Goal: Information Seeking & Learning: Learn about a topic

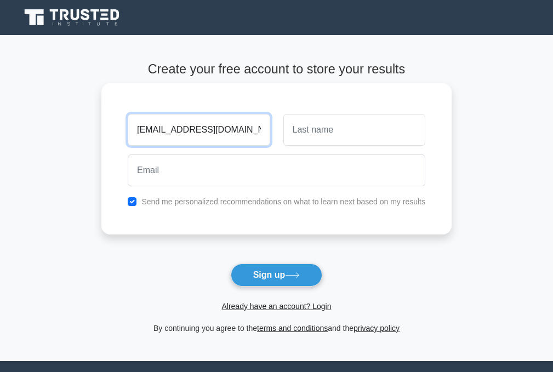
drag, startPoint x: 239, startPoint y: 128, endPoint x: 134, endPoint y: 135, distance: 105.5
click at [134, 135] on input "eesettimothy@gmail.com" at bounding box center [199, 130] width 142 height 32
type input "eesettimothy@gmail.com"
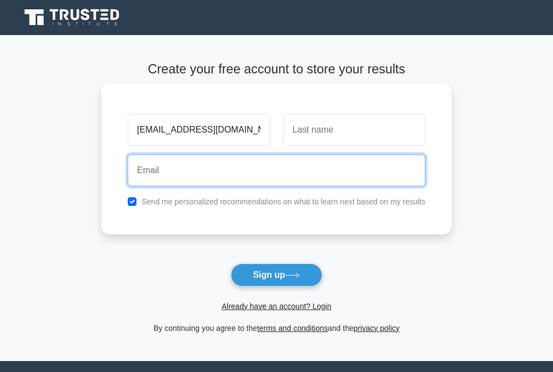
paste input "eesettimothy@gmail.com"
type input "eesettimothy@gmail.com"
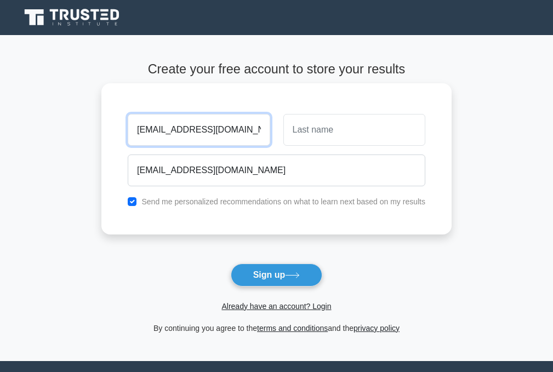
drag, startPoint x: 243, startPoint y: 133, endPoint x: 131, endPoint y: 150, distance: 113.6
click at [131, 150] on div "eesettimothy@gmail.com eesettimothy@gmail.com Send me personalized recommendati…" at bounding box center [276, 158] width 350 height 151
type input "EESET"
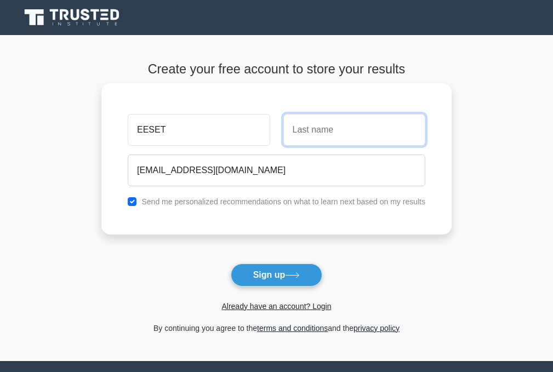
click at [356, 133] on input "text" at bounding box center [354, 130] width 142 height 32
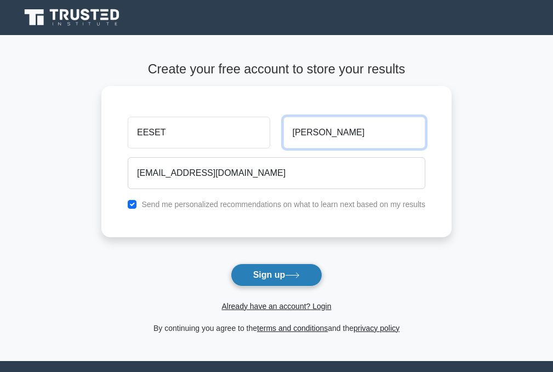
type input "TIMOTHY"
click at [288, 277] on icon at bounding box center [292, 275] width 15 height 6
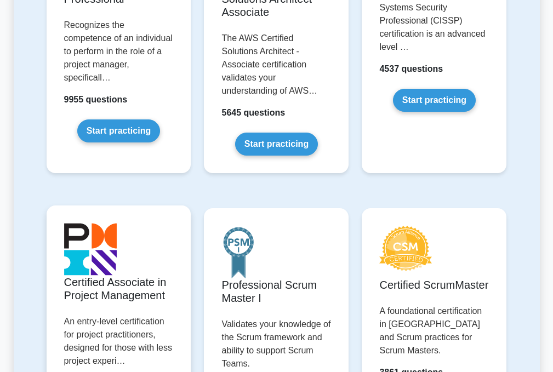
scroll to position [274, 0]
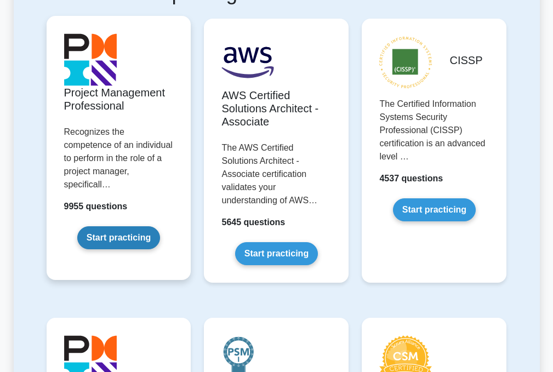
click at [135, 226] on link "Start practicing" at bounding box center [118, 237] width 83 height 23
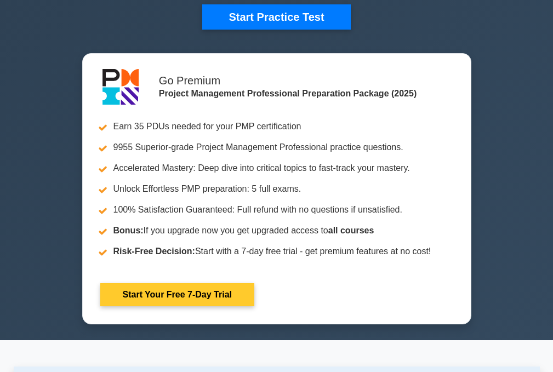
scroll to position [219, 0]
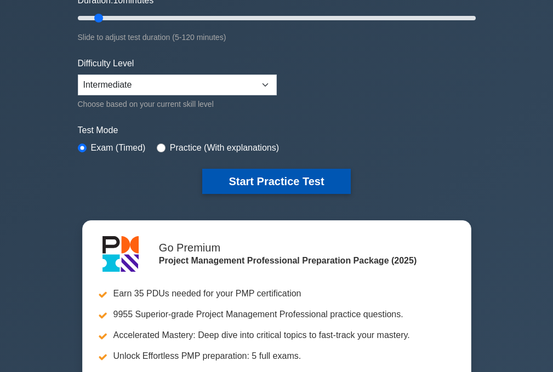
click at [280, 180] on button "Start Practice Test" at bounding box center [276, 181] width 148 height 25
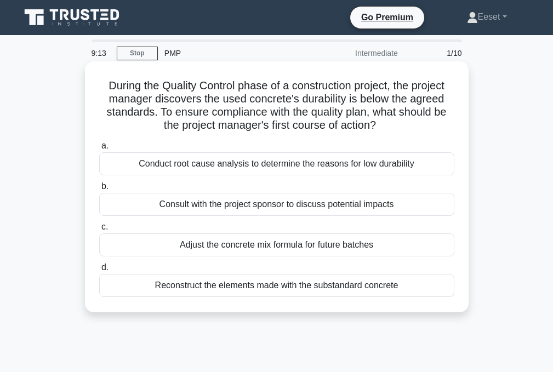
click at [311, 165] on div "Conduct root cause analysis to determine the reasons for low durability" at bounding box center [276, 163] width 355 height 23
click at [99, 150] on input "a. Conduct root cause analysis to determine the reasons for low durability" at bounding box center [99, 146] width 0 height 7
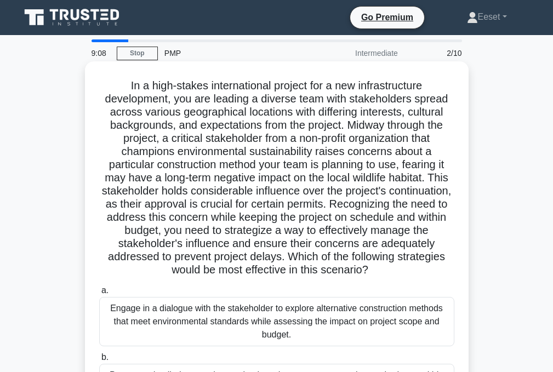
scroll to position [164, 0]
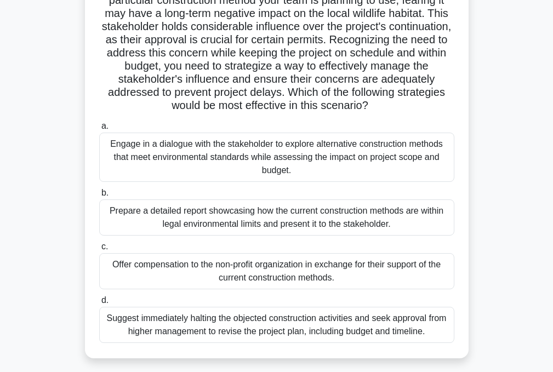
click at [239, 317] on div "Suggest immediately halting the objected construction activities and seek appro…" at bounding box center [276, 325] width 355 height 36
click at [99, 304] on input "d. Suggest immediately halting the objected construction activities and seek ap…" at bounding box center [99, 300] width 0 height 7
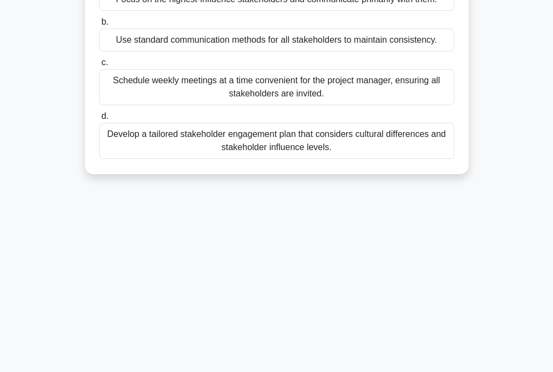
scroll to position [0, 0]
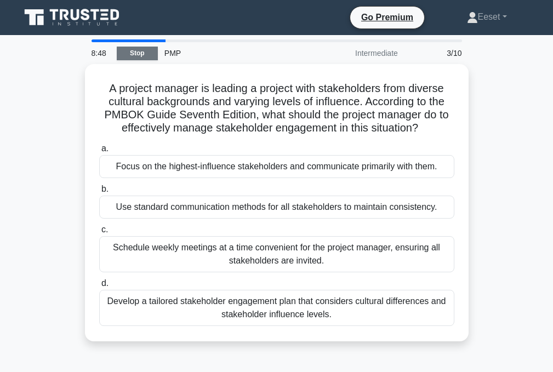
click at [136, 52] on link "Stop" at bounding box center [137, 54] width 41 height 14
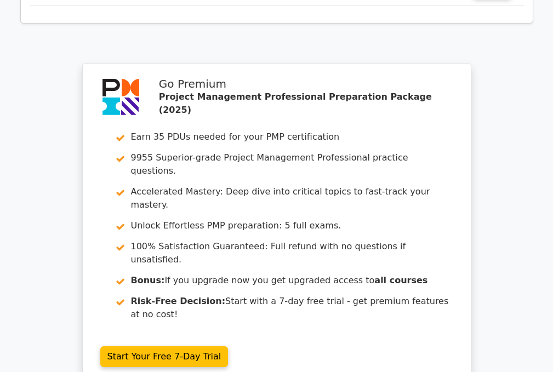
scroll to position [1535, 0]
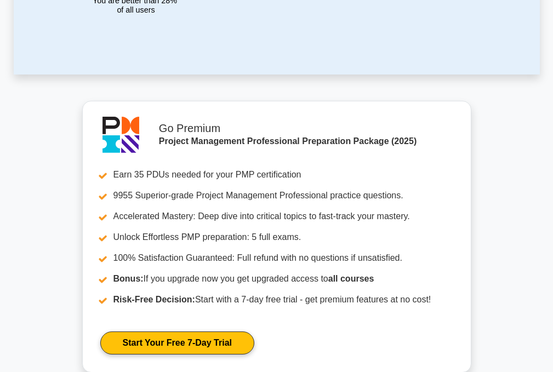
scroll to position [548, 0]
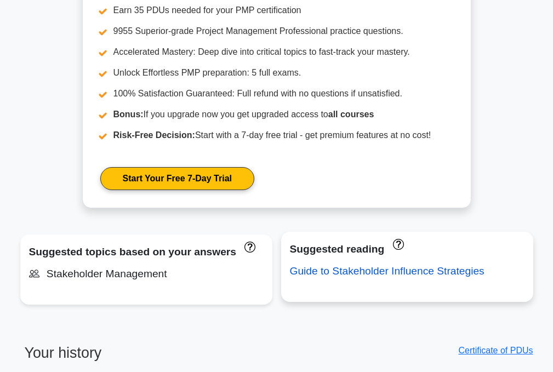
click at [357, 272] on link "Guide to Stakeholder Influence Strategies" at bounding box center [387, 271] width 195 height 12
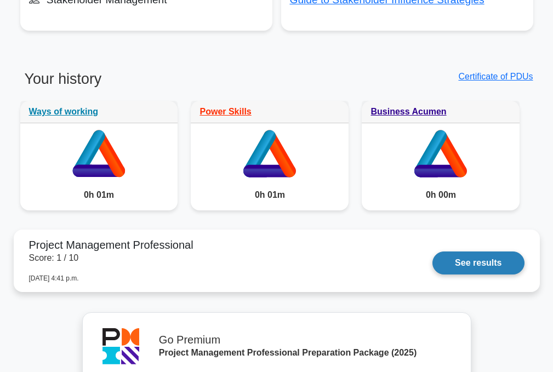
scroll to position [877, 0]
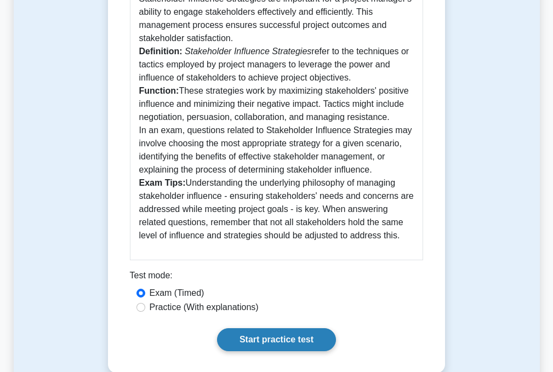
scroll to position [439, 0]
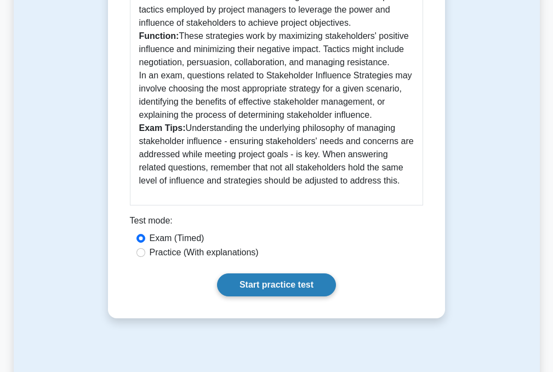
click at [275, 274] on link "Start practice test" at bounding box center [276, 285] width 119 height 23
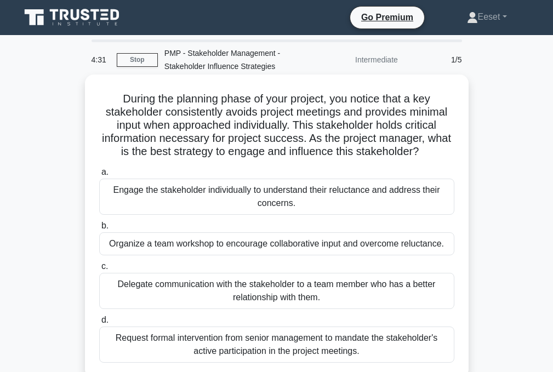
scroll to position [55, 0]
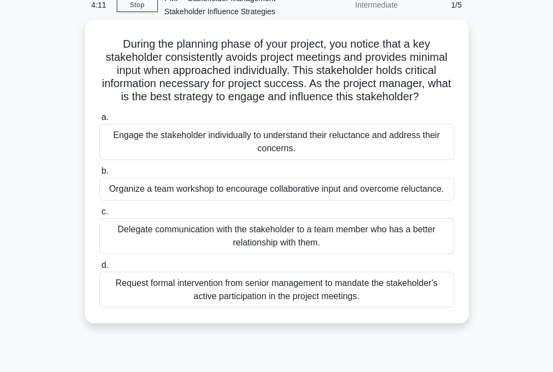
click at [304, 148] on div "Engage the stakeholder individually to understand their reluctance and address …" at bounding box center [276, 142] width 355 height 36
click at [99, 121] on input "a. Engage the stakeholder individually to understand their reluctance and addre…" at bounding box center [99, 117] width 0 height 7
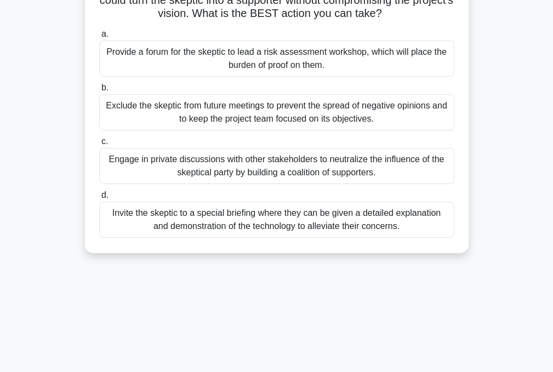
scroll to position [219, 0]
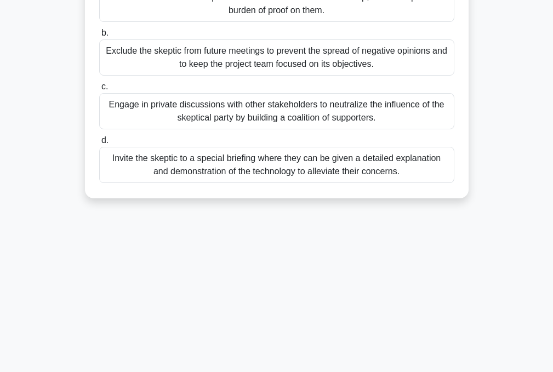
click at [246, 76] on div "Exclude the skeptic from future meetings to prevent the spread of negative opin…" at bounding box center [276, 57] width 355 height 36
click at [99, 37] on input "b. Exclude the skeptic from future meetings to prevent the spread of negative o…" at bounding box center [99, 33] width 0 height 7
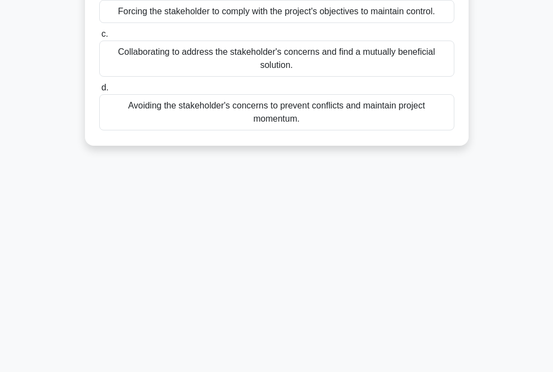
scroll to position [0, 0]
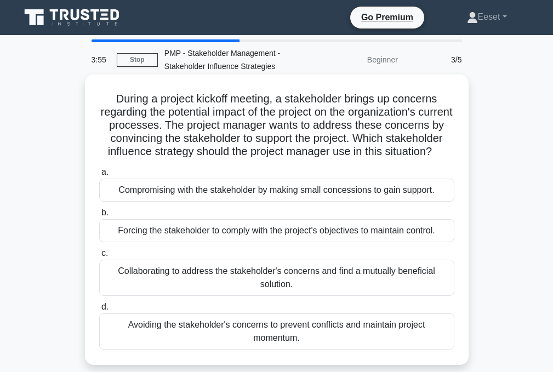
click at [209, 198] on div "Compromising with the stakeholder by making small concessions to gain support." at bounding box center [276, 190] width 355 height 23
click at [99, 176] on input "a. Compromising with the stakeholder by making small concessions to gain suppor…" at bounding box center [99, 172] width 0 height 7
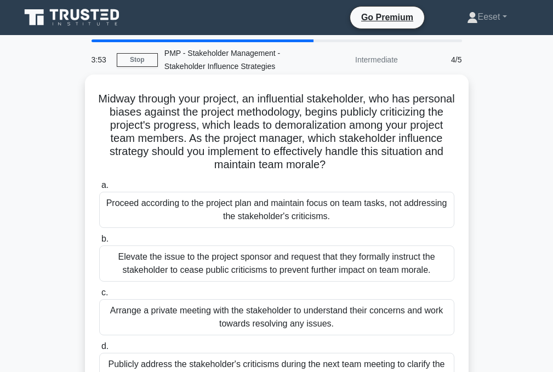
click at [237, 259] on div "Elevate the issue to the project sponsor and request that they formally instruc…" at bounding box center [276, 264] width 355 height 36
click at [99, 243] on input "b. Elevate the issue to the project sponsor and request that they formally inst…" at bounding box center [99, 239] width 0 height 7
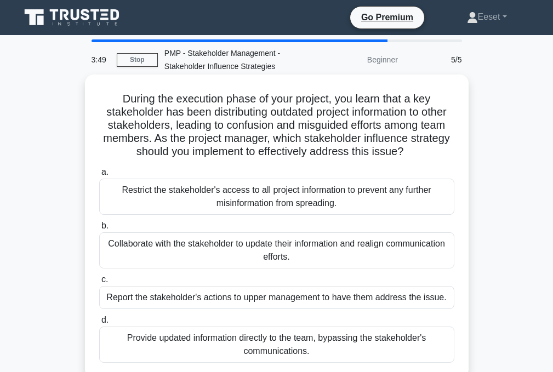
click at [230, 196] on div "Restrict the stakeholder's access to all project information to prevent any fur…" at bounding box center [276, 197] width 355 height 36
click at [99, 176] on input "a. Restrict the stakeholder's access to all project information to prevent any …" at bounding box center [99, 172] width 0 height 7
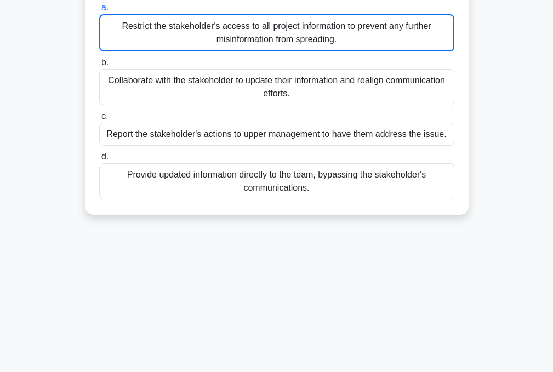
scroll to position [219, 0]
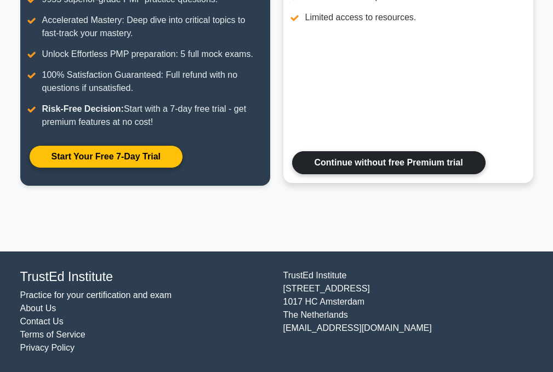
scroll to position [180, 0]
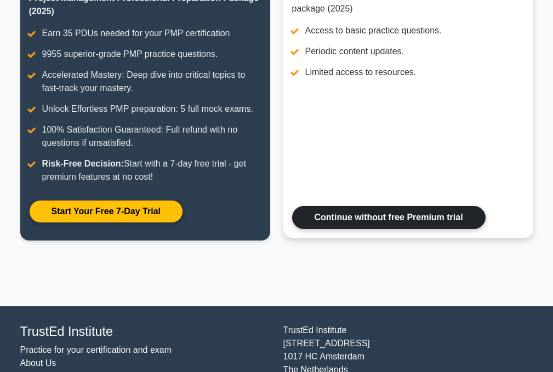
click at [368, 220] on link "Continue without free Premium trial" at bounding box center [389, 217] width 194 height 23
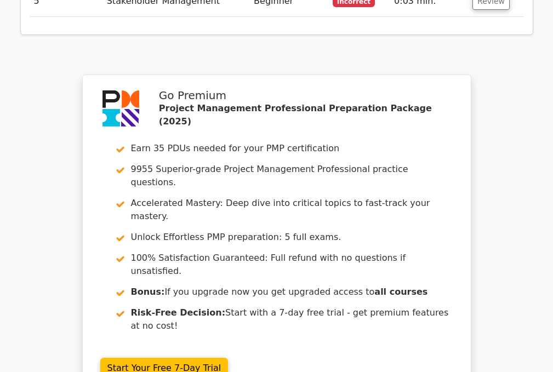
scroll to position [1742, 0]
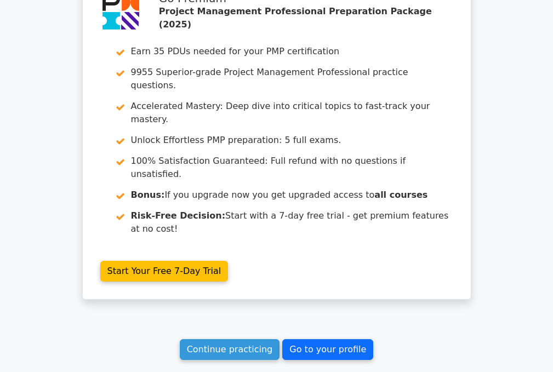
click at [299, 339] on link "Go to your profile" at bounding box center [327, 349] width 91 height 21
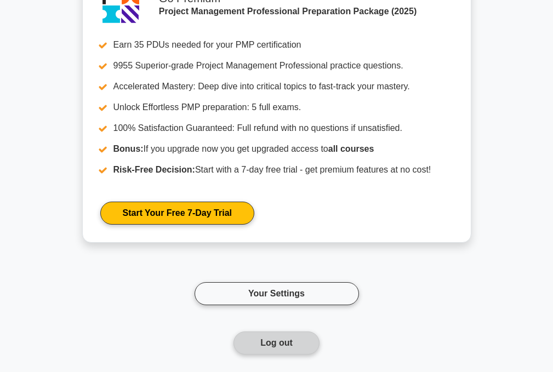
scroll to position [1397, 0]
